Goal: Task Accomplishment & Management: Manage account settings

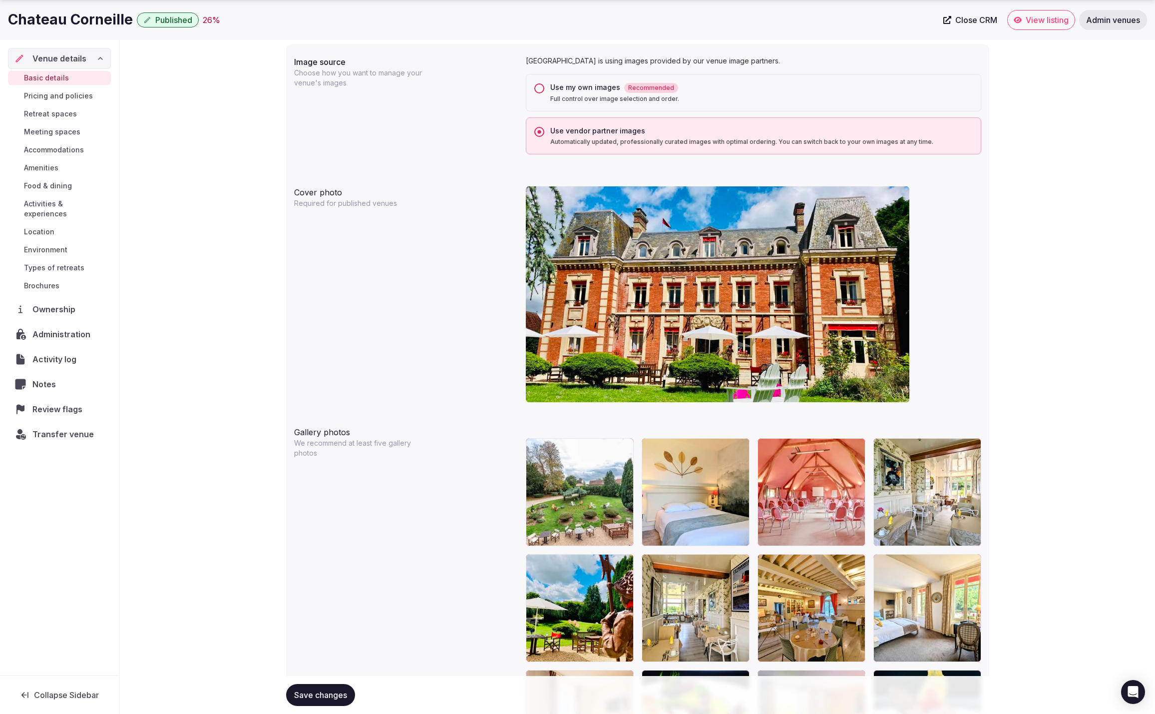
scroll to position [812, 0]
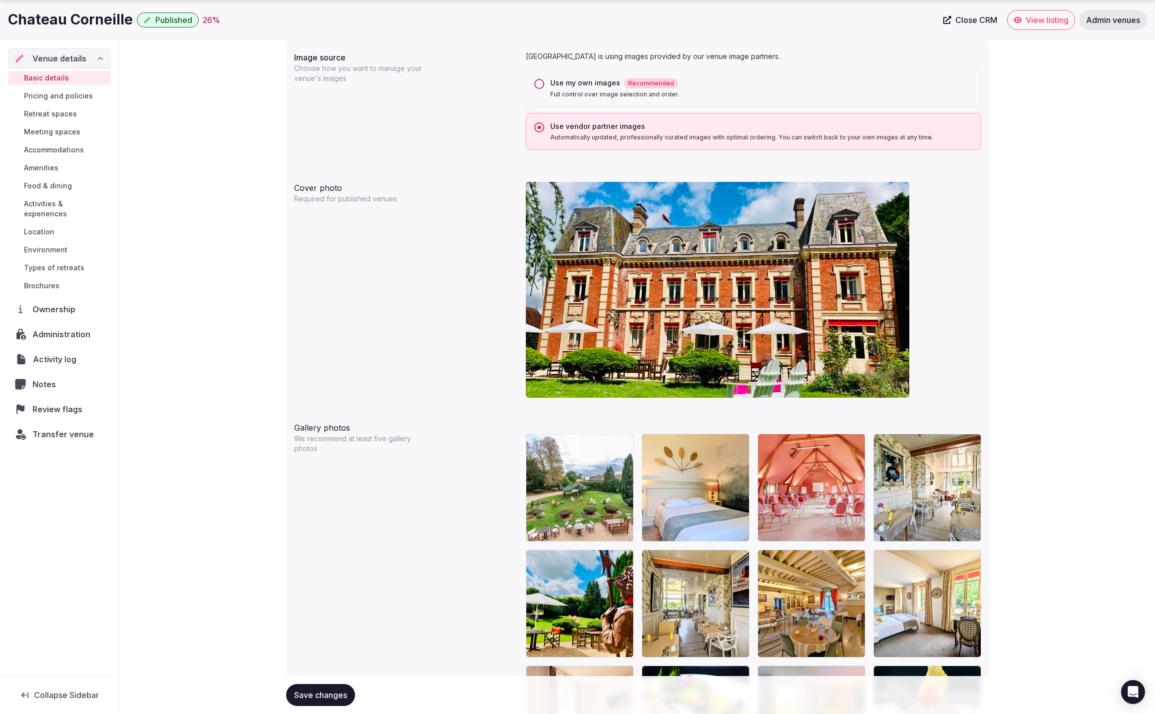
click at [60, 353] on span "Activity log" at bounding box center [56, 359] width 47 height 12
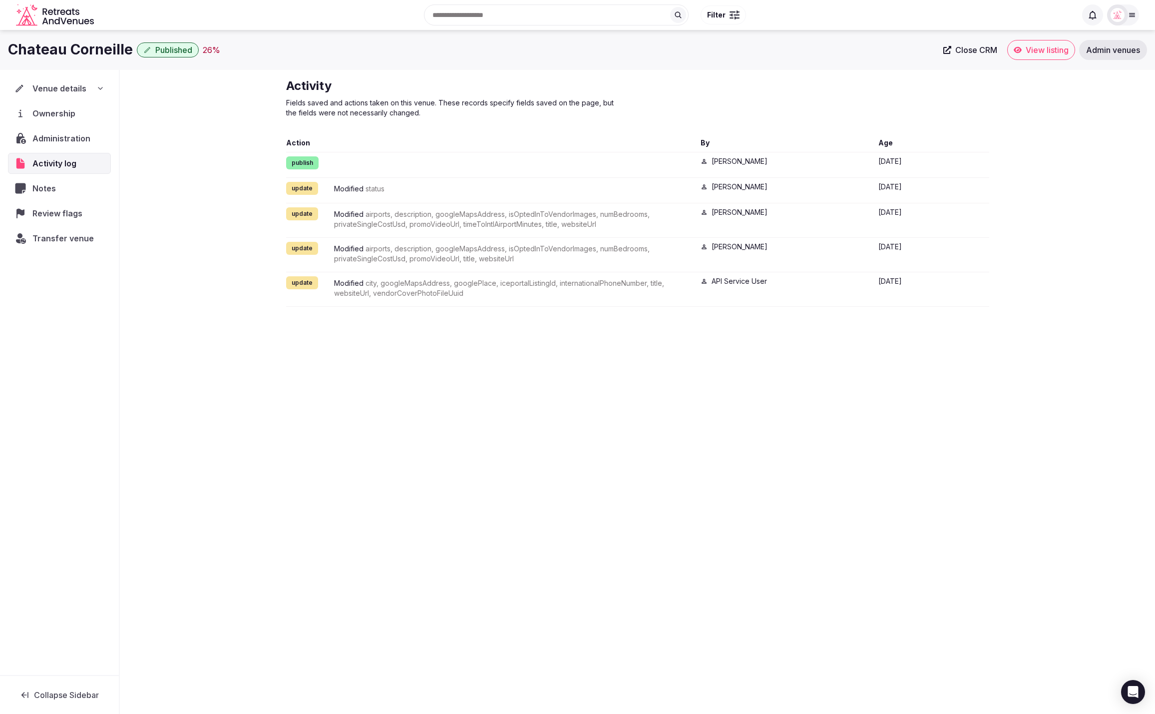
click at [83, 87] on span "Venue details" at bounding box center [59, 88] width 54 height 12
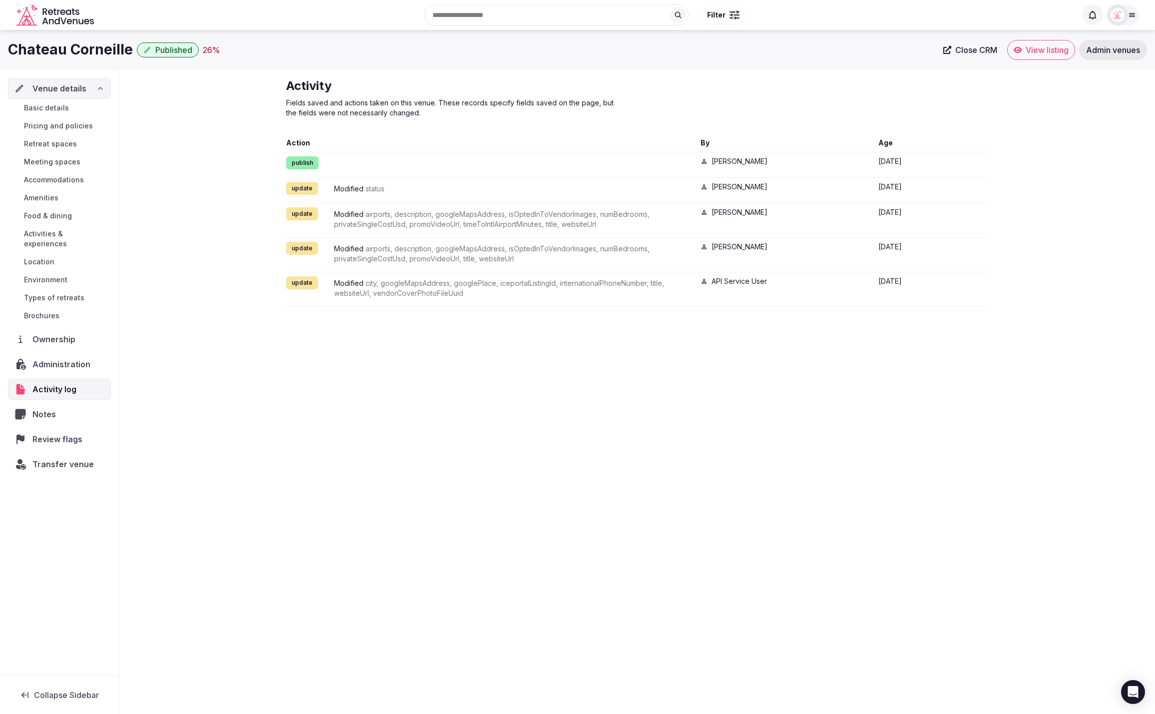
click at [74, 108] on link "Basic details" at bounding box center [59, 108] width 103 height 14
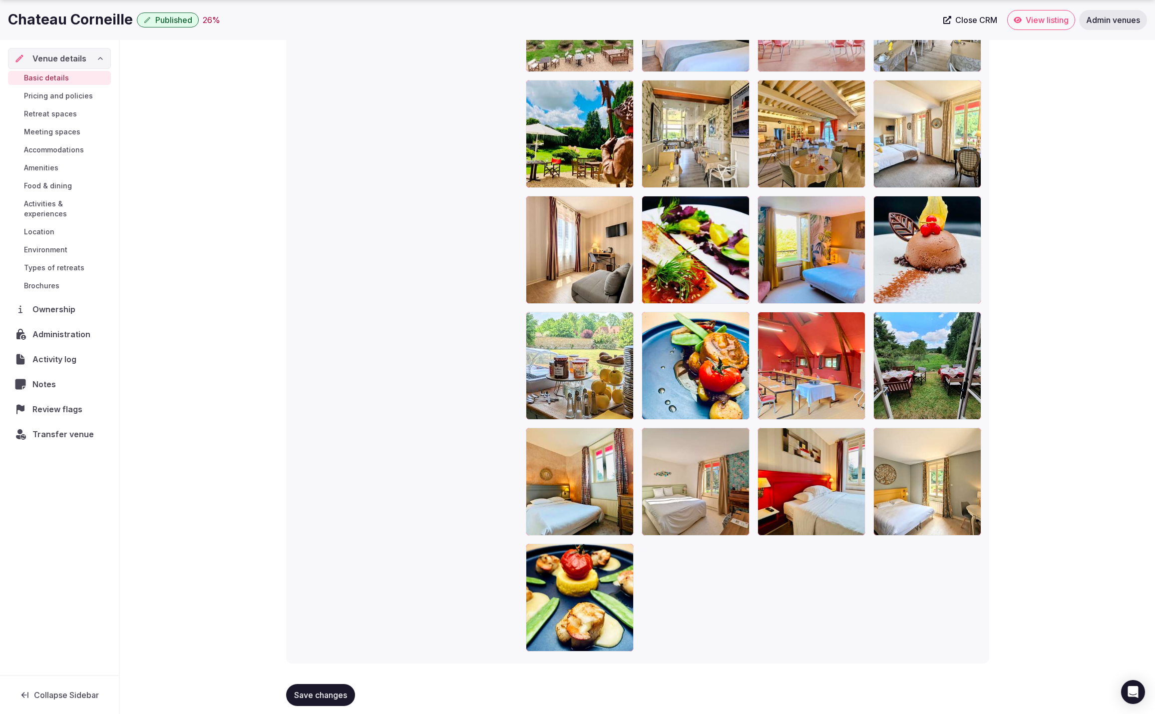
scroll to position [1292, 0]
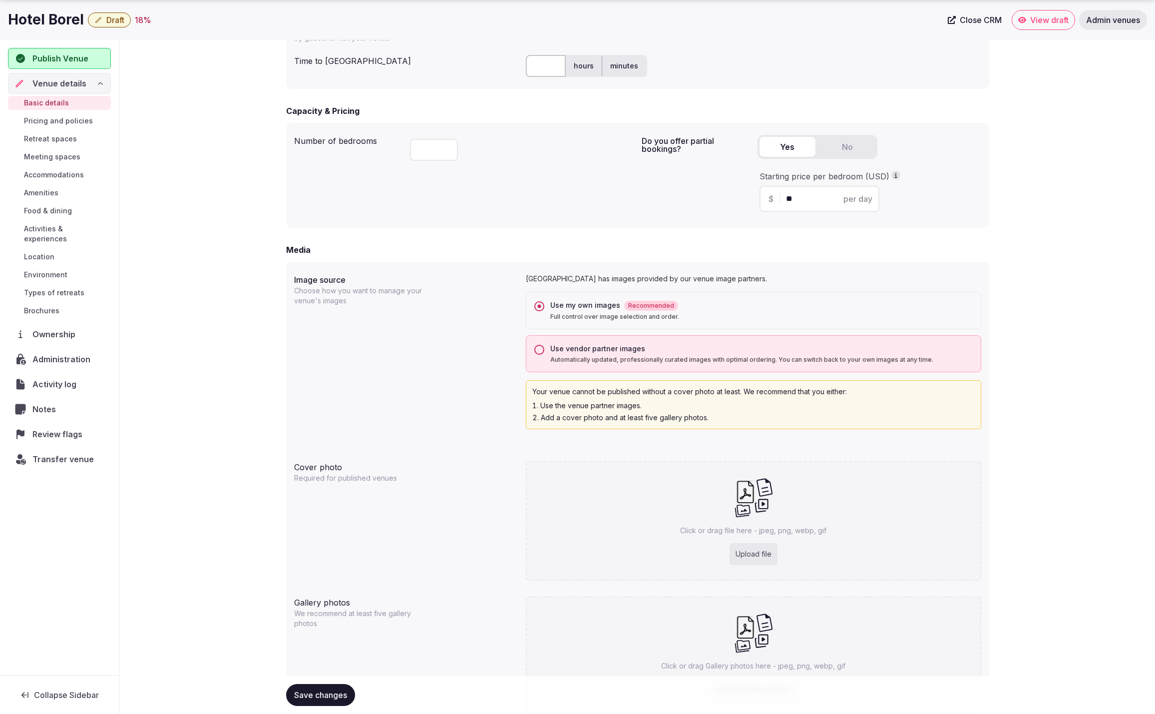
scroll to position [651, 0]
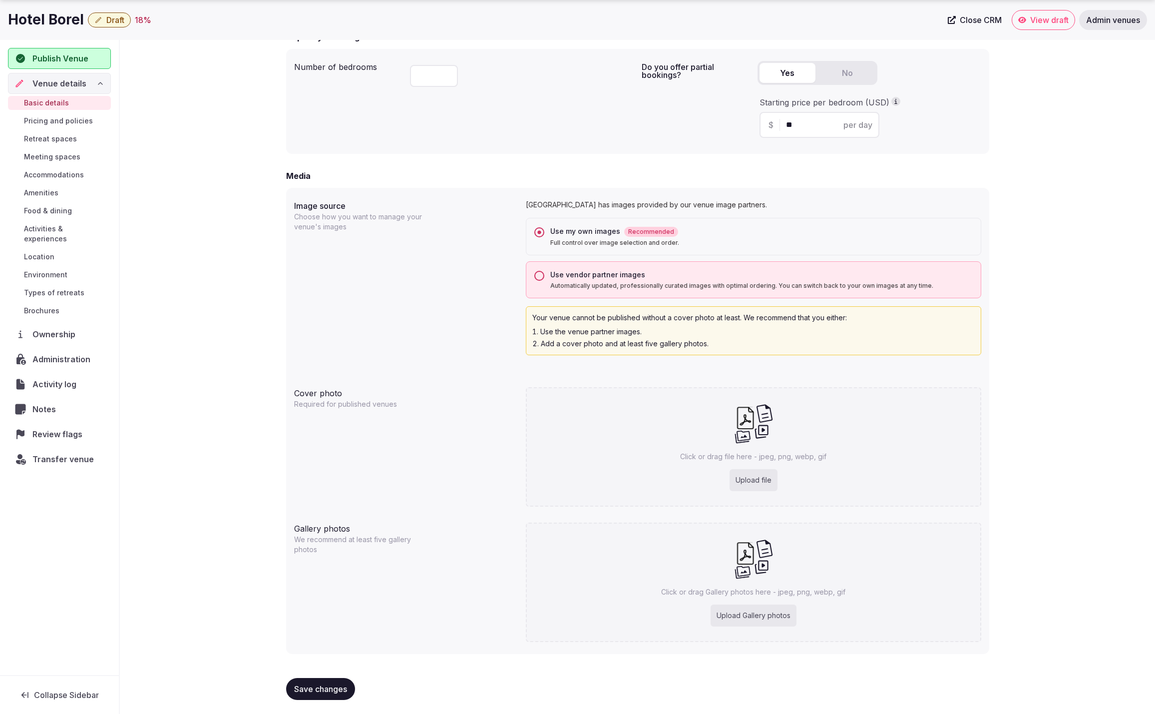
click at [537, 275] on button "Use vendor partner images Automatically updated, professionally curated images …" at bounding box center [539, 276] width 10 height 10
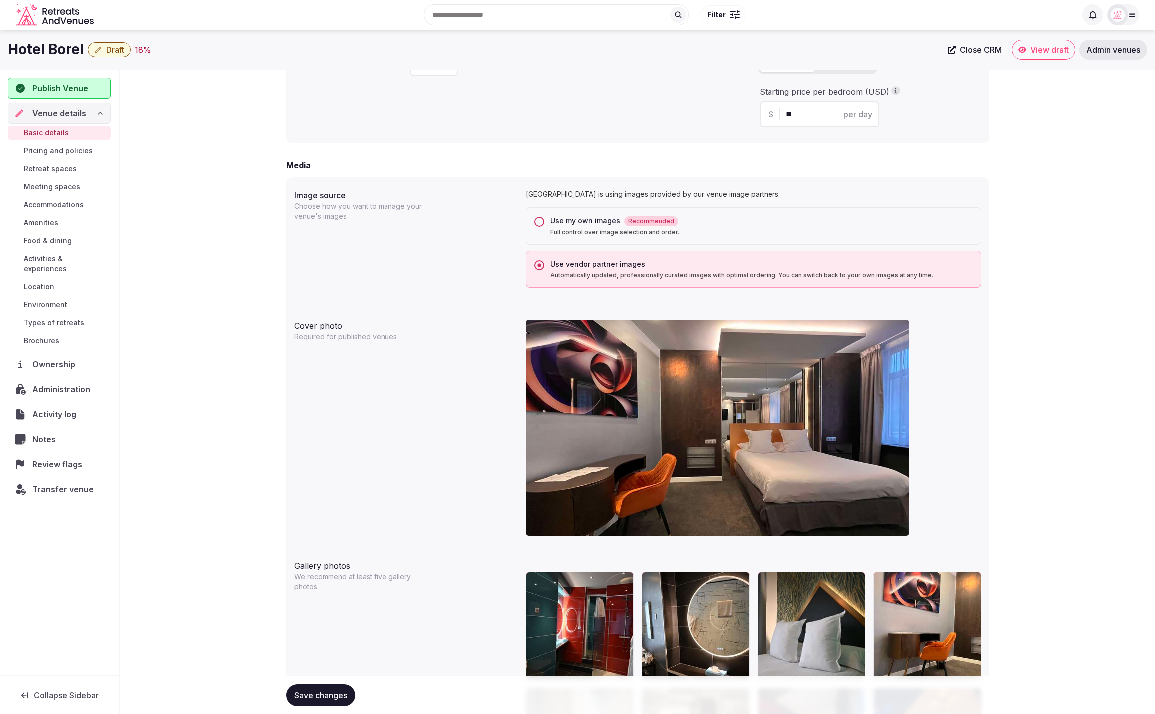
scroll to position [634, 0]
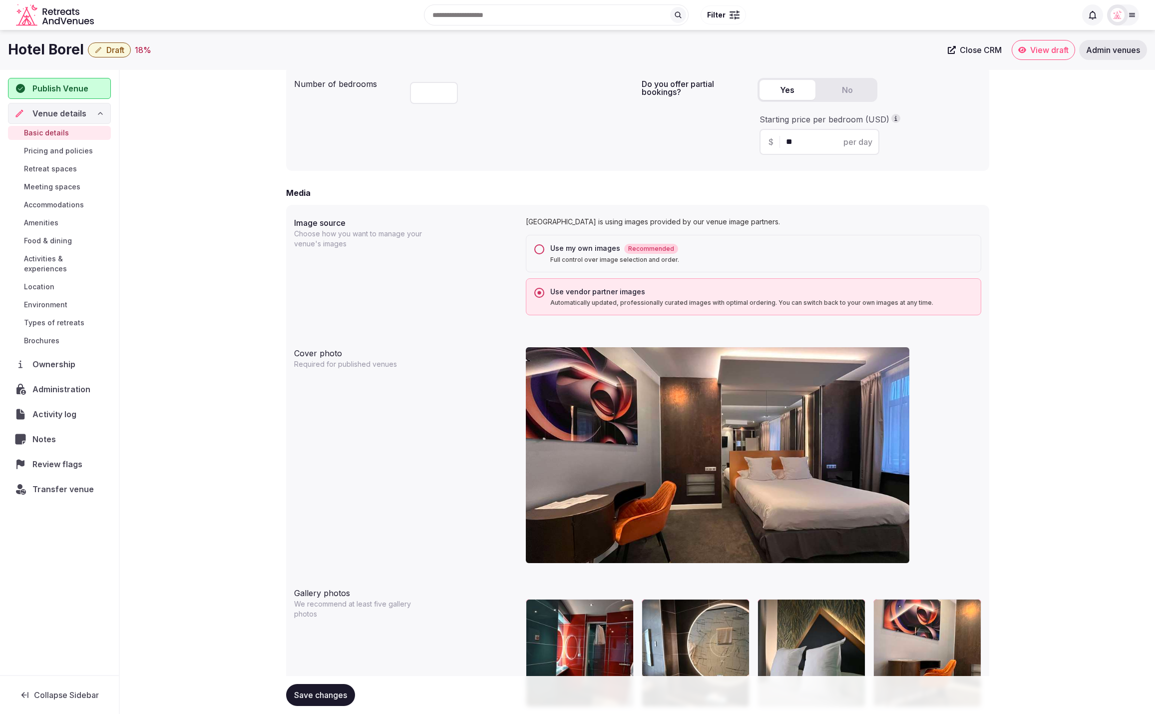
click at [543, 247] on button "Use my own images Recommended Full control over image selection and order." at bounding box center [539, 249] width 10 height 10
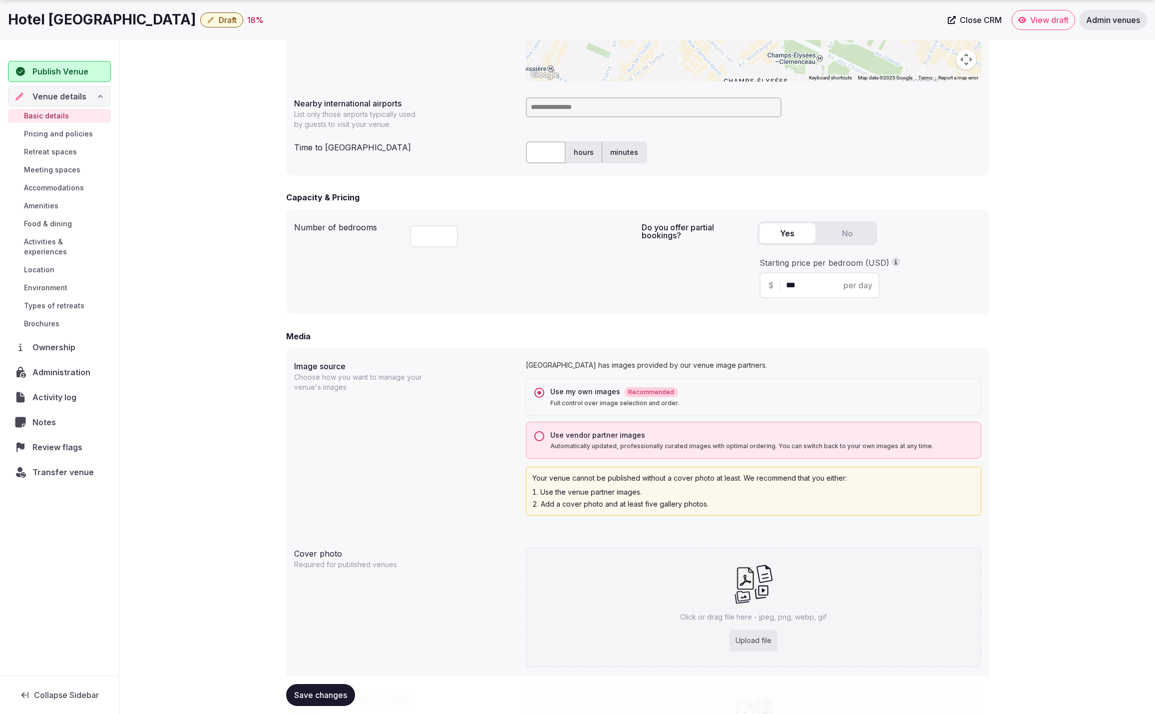
scroll to position [651, 0]
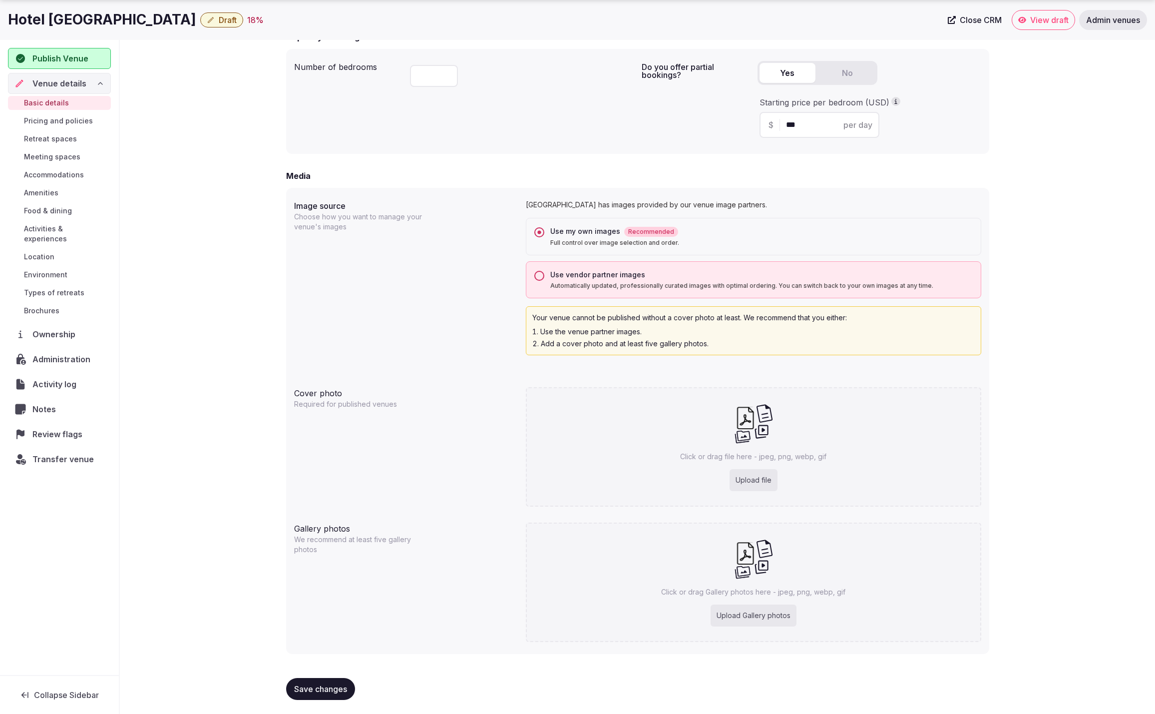
click at [540, 273] on button "Use vendor partner images Automatically updated, professionally curated images …" at bounding box center [539, 276] width 10 height 10
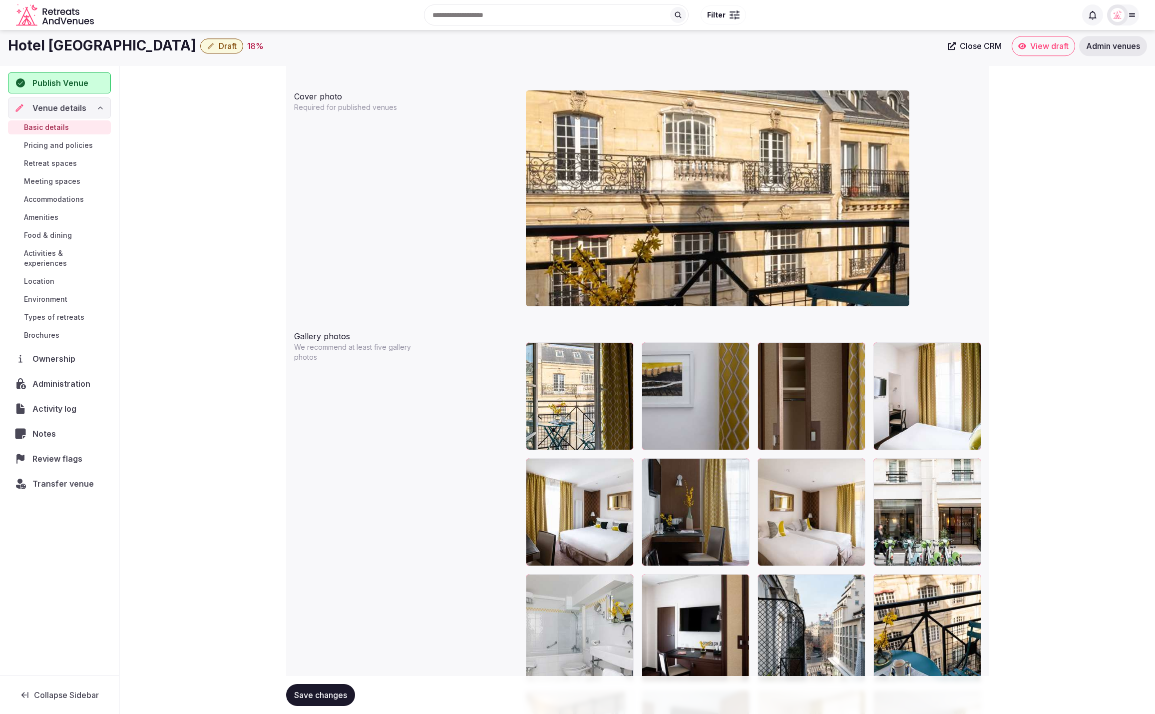
scroll to position [834, 0]
